Goal: Information Seeking & Learning: Find specific page/section

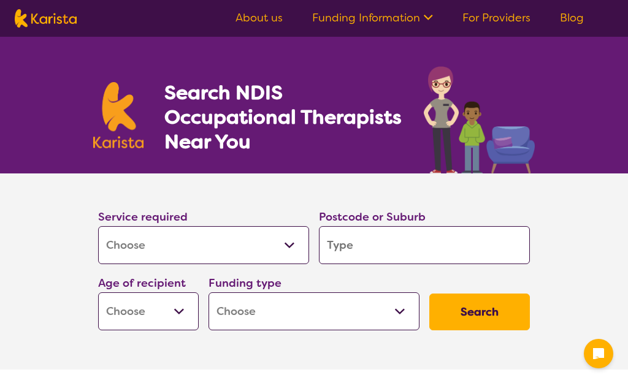
select select "[MEDICAL_DATA]"
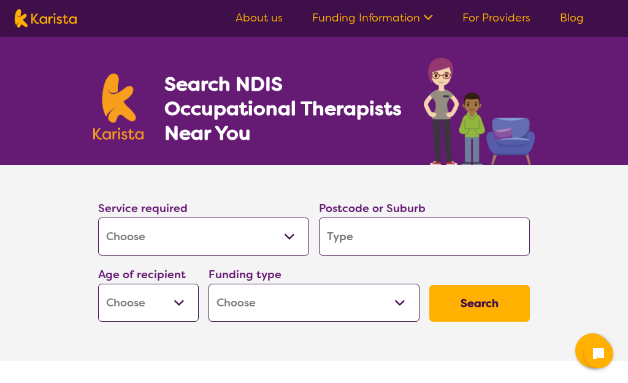
click at [289, 235] on select "Allied Health Assistant Assessment ([MEDICAL_DATA] or [MEDICAL_DATA]) Behaviour…" at bounding box center [203, 237] width 211 height 38
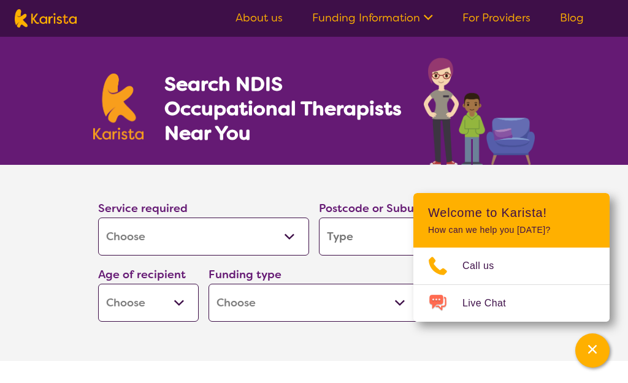
click at [359, 235] on input "search" at bounding box center [424, 237] width 211 height 38
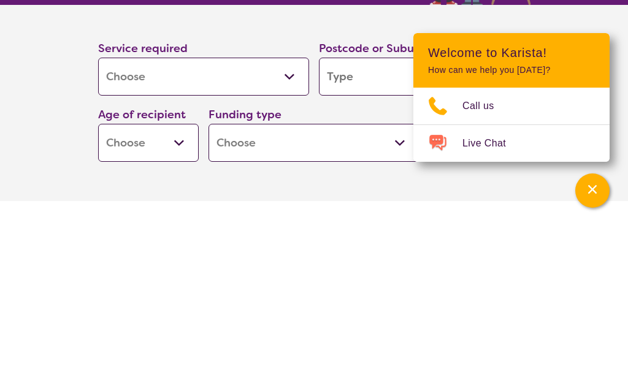
type input "3"
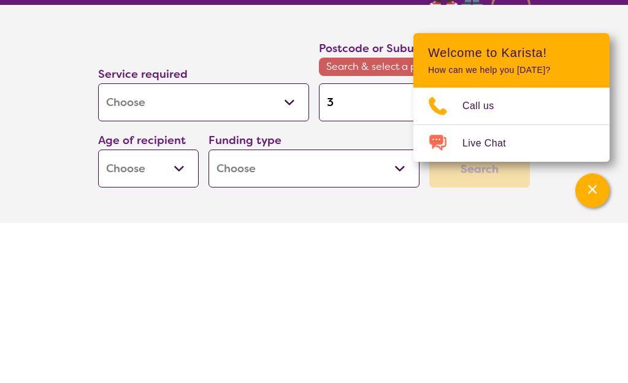
type input "3"
type input "30"
type input "303"
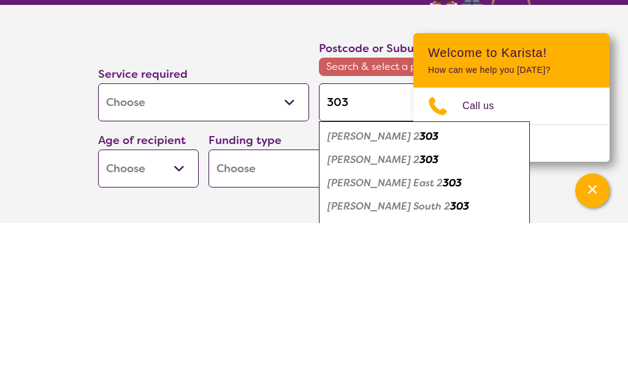
type input "3030"
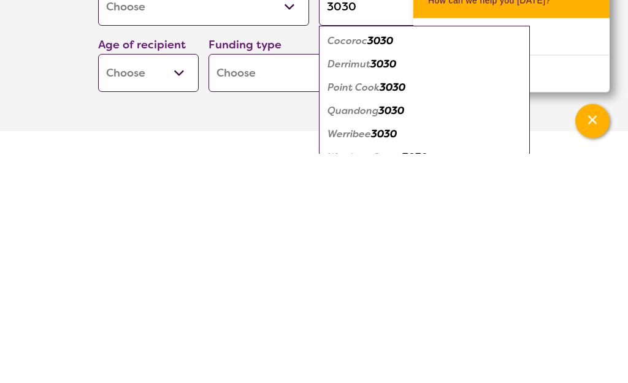
type input "3030"
click at [384, 357] on em "3030" at bounding box center [384, 363] width 26 height 13
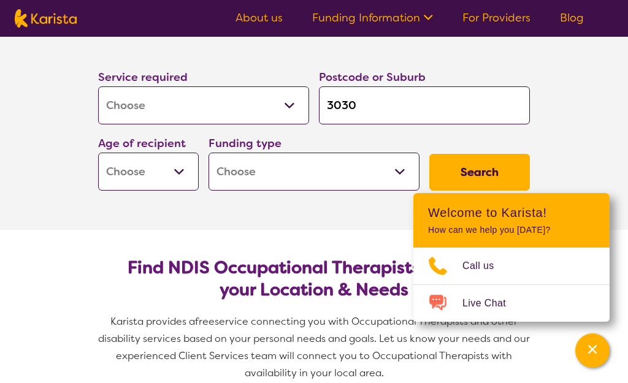
scroll to position [155, 0]
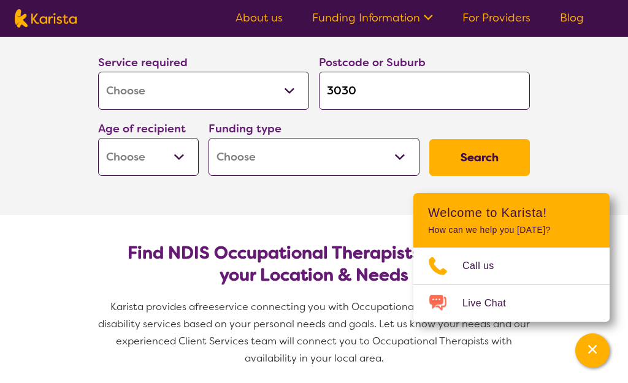
click at [180, 158] on select "Early Childhood - 0 to 9 Child - 10 to 11 Adolescent - 12 to 17 Adult - 18 to 6…" at bounding box center [148, 157] width 101 height 38
select select "EC"
click at [401, 159] on select "Home Care Package (HCP) National Disability Insurance Scheme (NDIS) I don't know" at bounding box center [313, 157] width 211 height 38
select select "i-don-t-know"
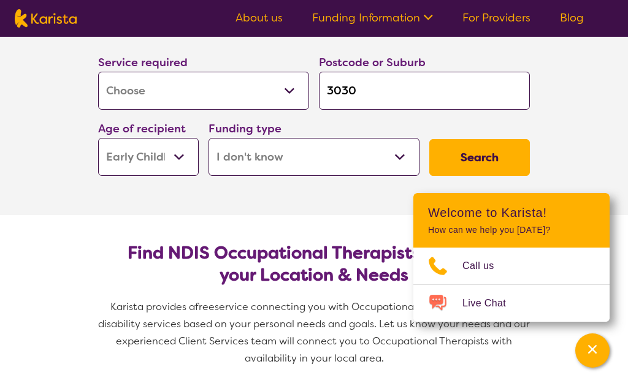
select select "i-don-t-know"
click at [482, 155] on button "Search" at bounding box center [479, 157] width 101 height 37
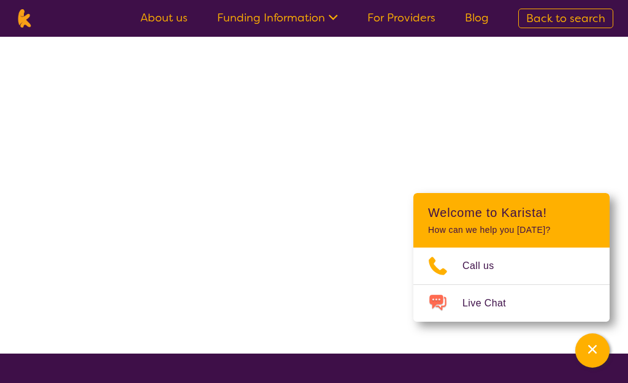
scroll to position [13, 0]
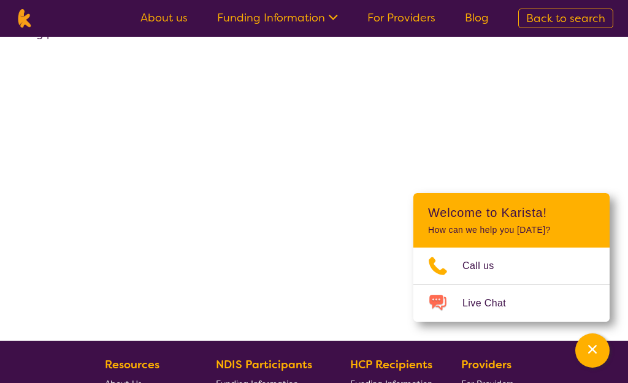
select select "[MEDICAL_DATA]"
select select "EC"
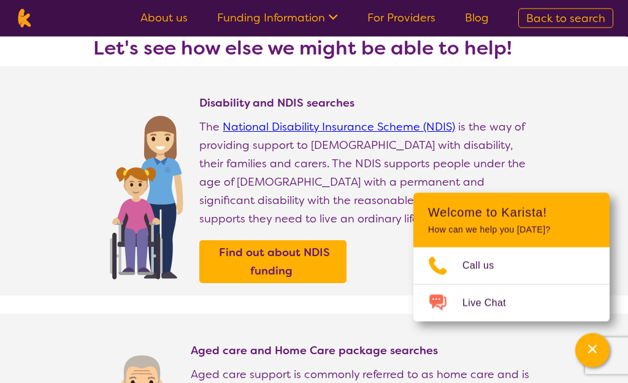
scroll to position [0, 0]
